Goal: Check status: Check status

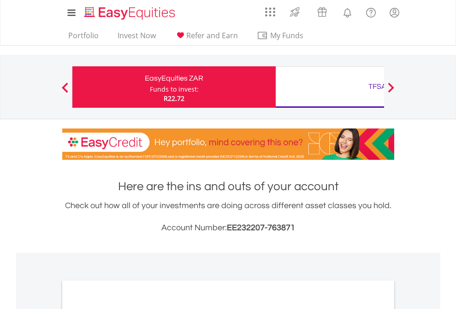
click at [150, 87] on div "Funds to invest:" at bounding box center [174, 89] width 49 height 9
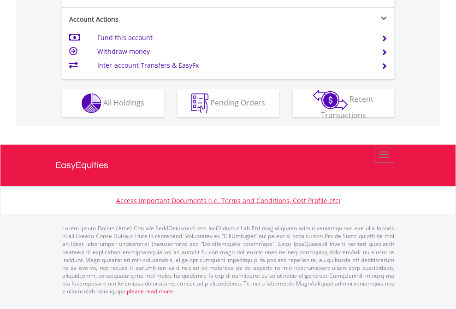
scroll to position [902, 0]
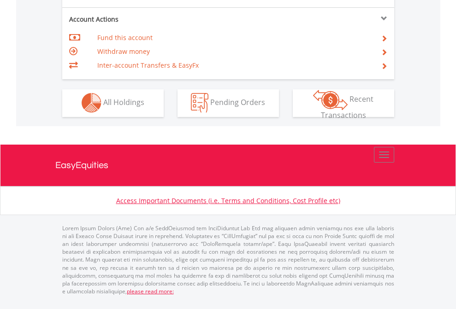
scroll to position [862, 0]
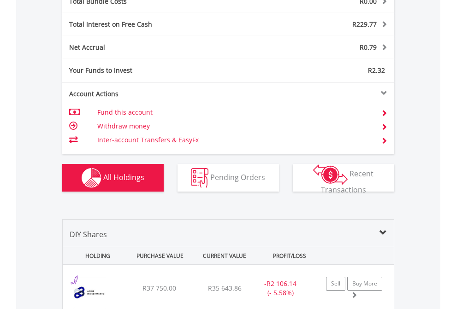
scroll to position [1080, 0]
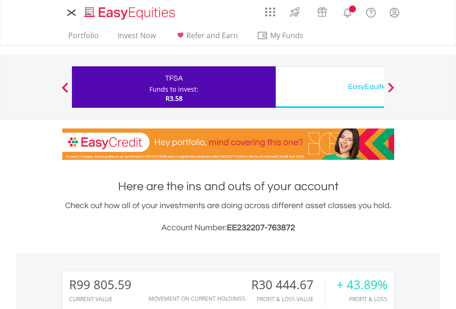
scroll to position [88, 145]
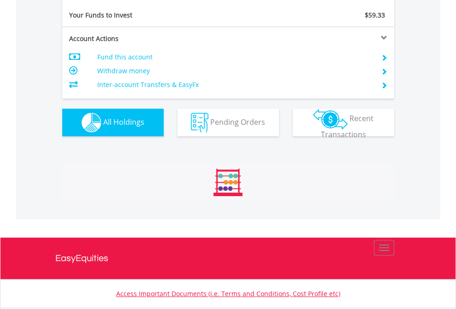
scroll to position [88, 145]
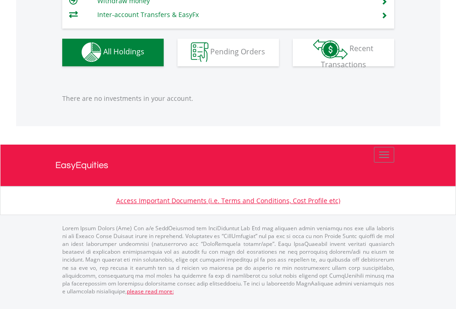
scroll to position [912, 0]
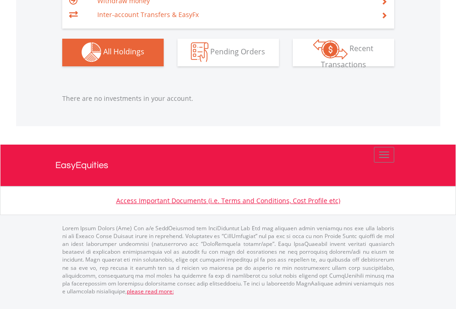
scroll to position [88, 145]
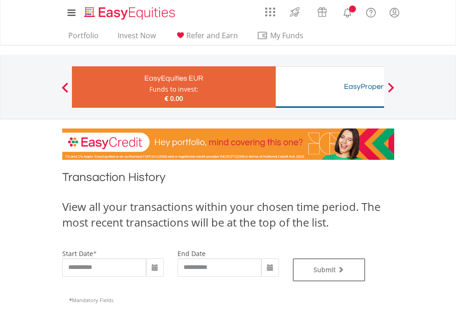
type input "**********"
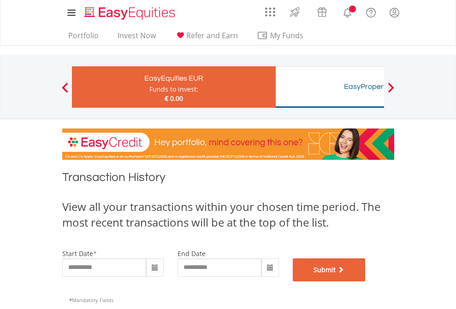
click at [365, 282] on button "Submit" at bounding box center [329, 270] width 73 height 23
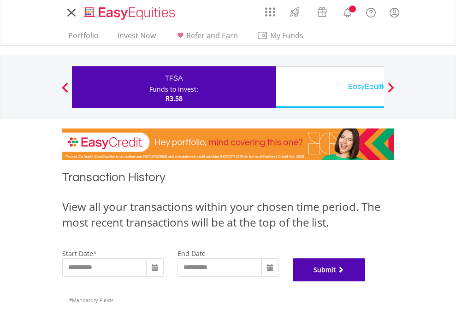
click at [365, 282] on button "Submit" at bounding box center [329, 270] width 73 height 23
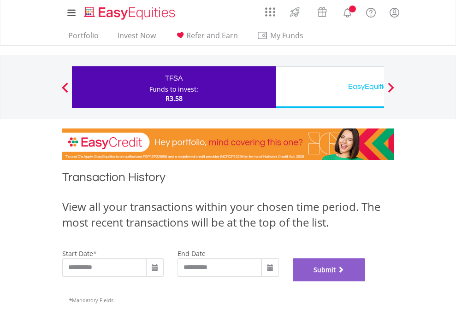
scroll to position [374, 0]
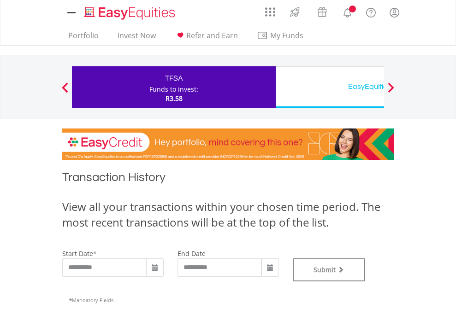
click at [329, 87] on div "EasyEquities USD" at bounding box center [377, 86] width 192 height 13
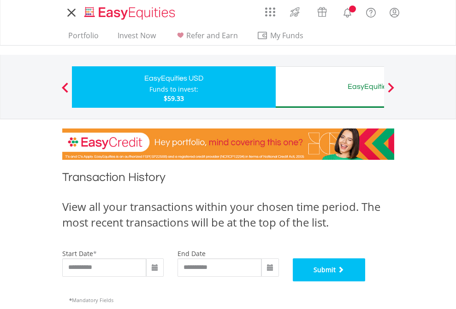
click at [365, 282] on button "Submit" at bounding box center [329, 270] width 73 height 23
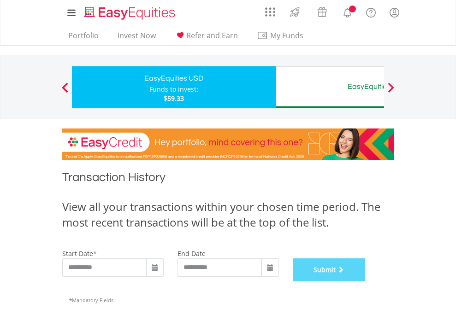
scroll to position [374, 0]
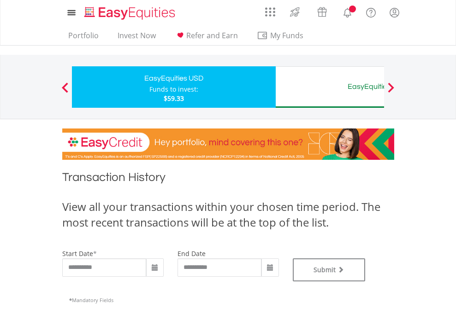
click at [329, 87] on div "EasyEquities AUD" at bounding box center [377, 86] width 192 height 13
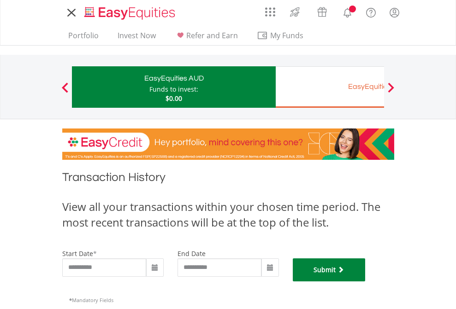
click at [365, 282] on button "Submit" at bounding box center [329, 270] width 73 height 23
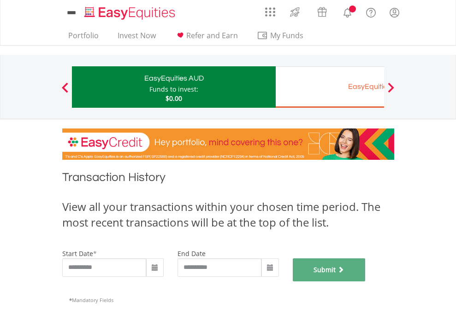
scroll to position [374, 0]
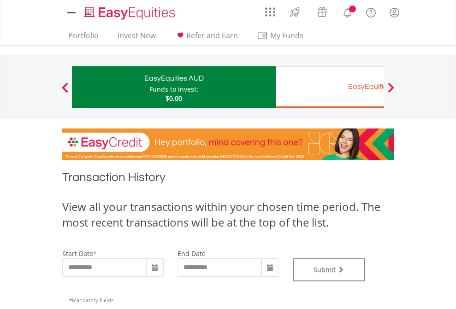
click at [329, 87] on div "EasyEquities EUR" at bounding box center [377, 86] width 192 height 13
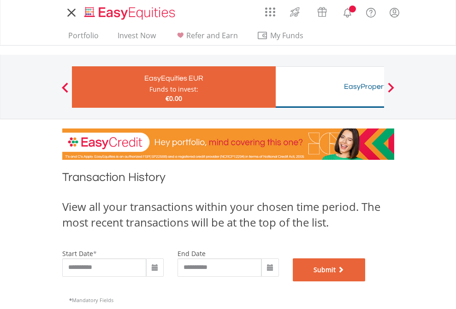
click at [365, 282] on button "Submit" at bounding box center [329, 270] width 73 height 23
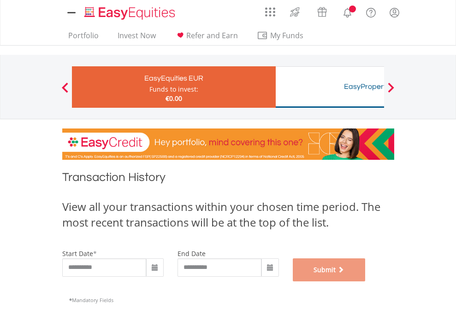
scroll to position [374, 0]
